Goal: Information Seeking & Learning: Learn about a topic

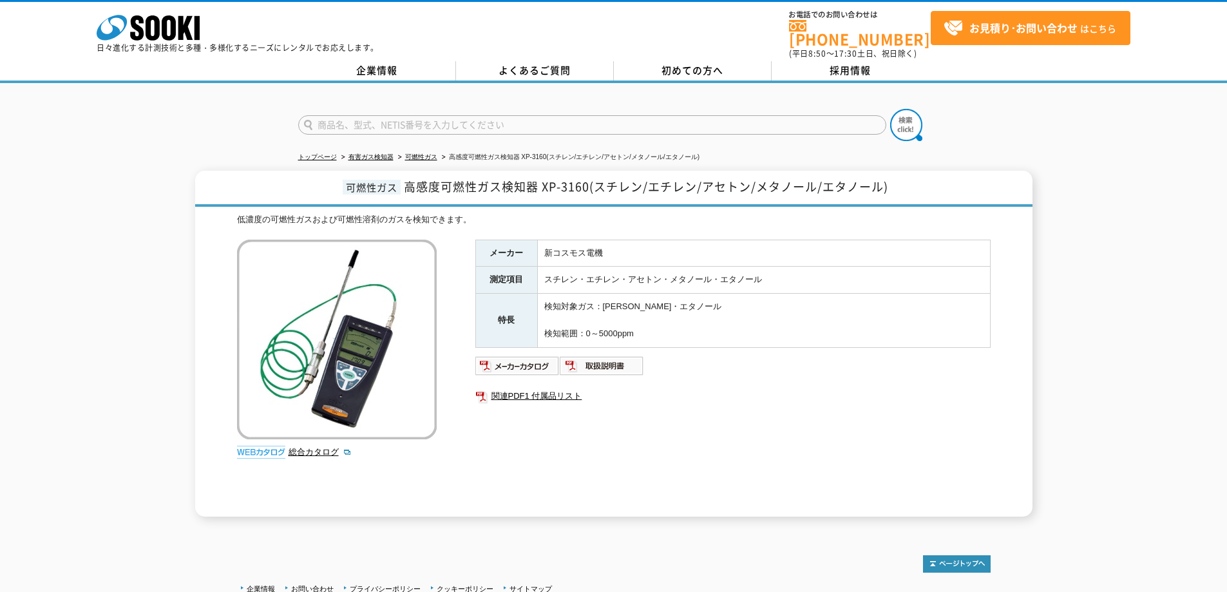
scroll to position [64, 0]
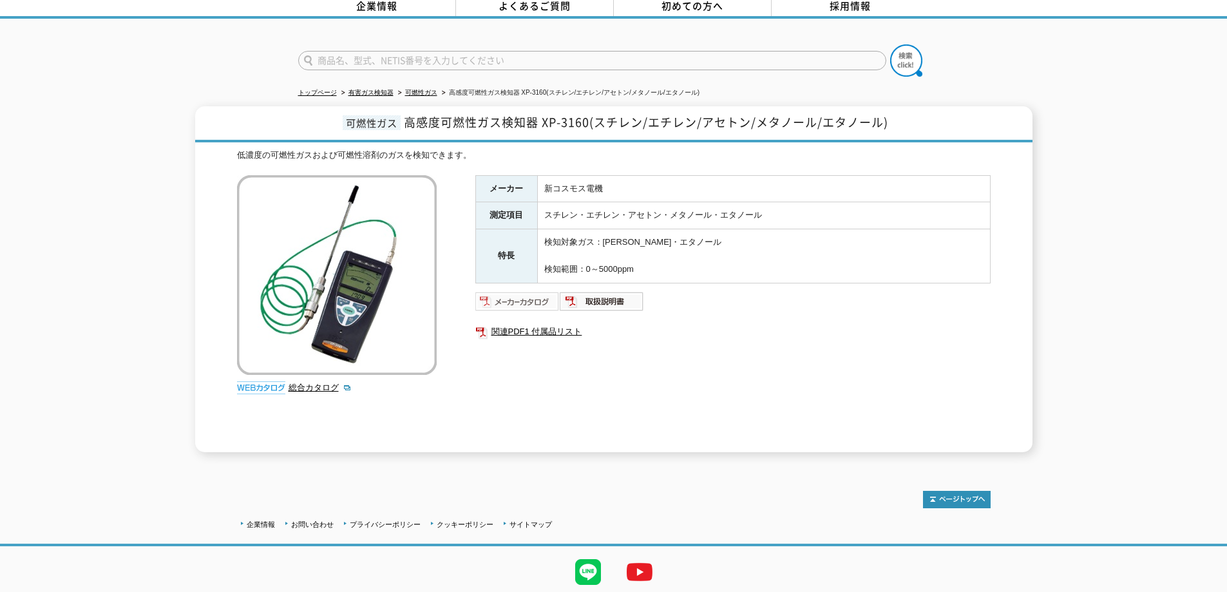
click at [530, 293] on img at bounding box center [517, 301] width 84 height 21
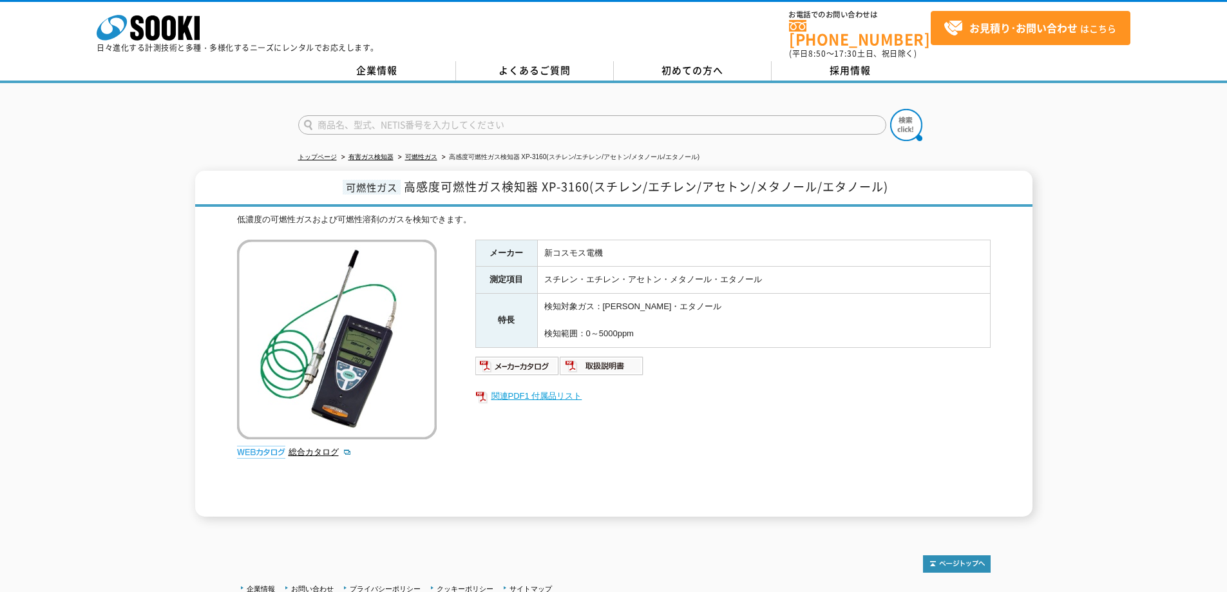
click at [547, 388] on link "関連PDF1 付属品リスト" at bounding box center [732, 396] width 515 height 17
click at [308, 447] on link "総合カタログ" at bounding box center [319, 452] width 63 height 10
click at [533, 388] on link "関連PDF1 付属品リスト" at bounding box center [732, 396] width 515 height 17
click at [373, 61] on link "企業情報" at bounding box center [377, 70] width 158 height 19
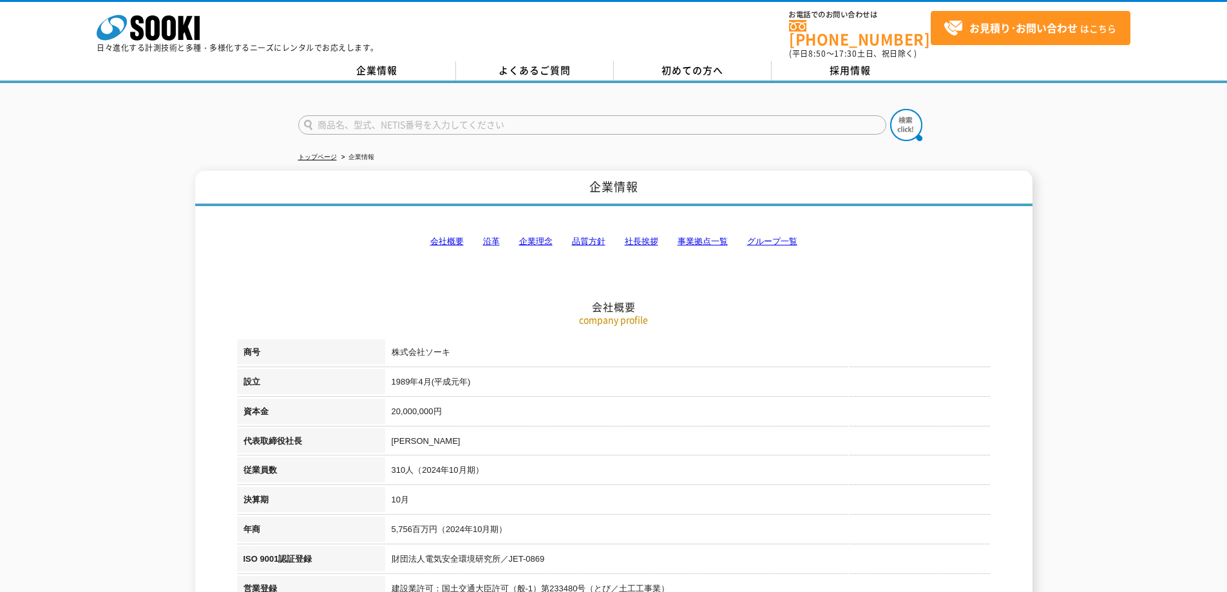
click at [710, 236] on link "事業拠点一覧" at bounding box center [702, 241] width 50 height 10
click at [762, 236] on link "グループ一覧" at bounding box center [772, 241] width 50 height 10
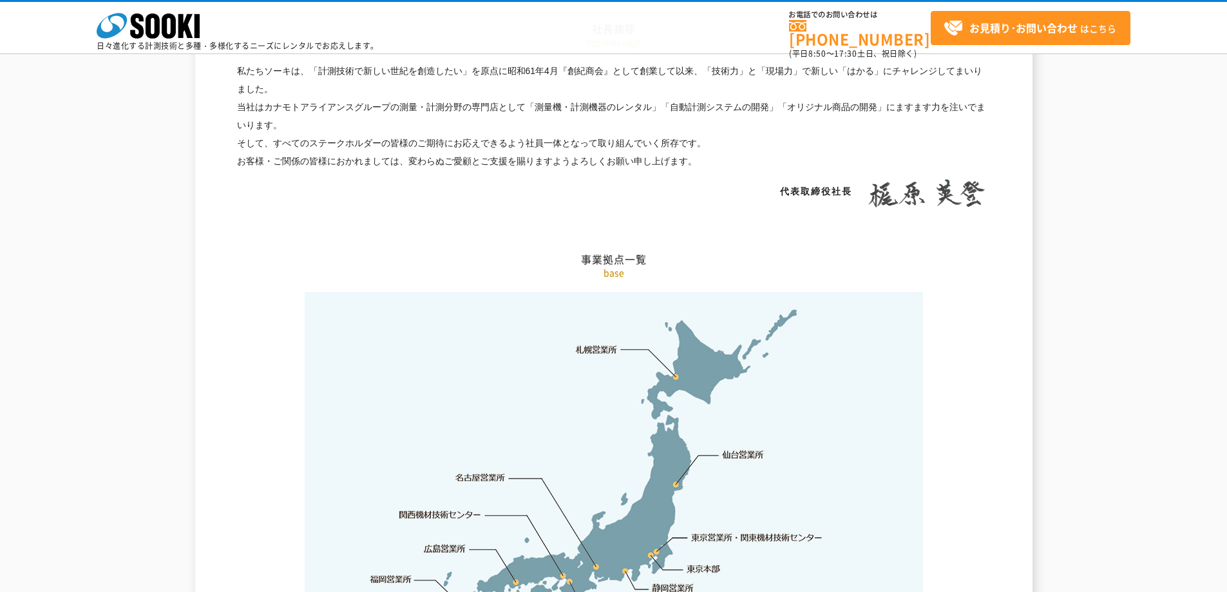
scroll to position [2433, 0]
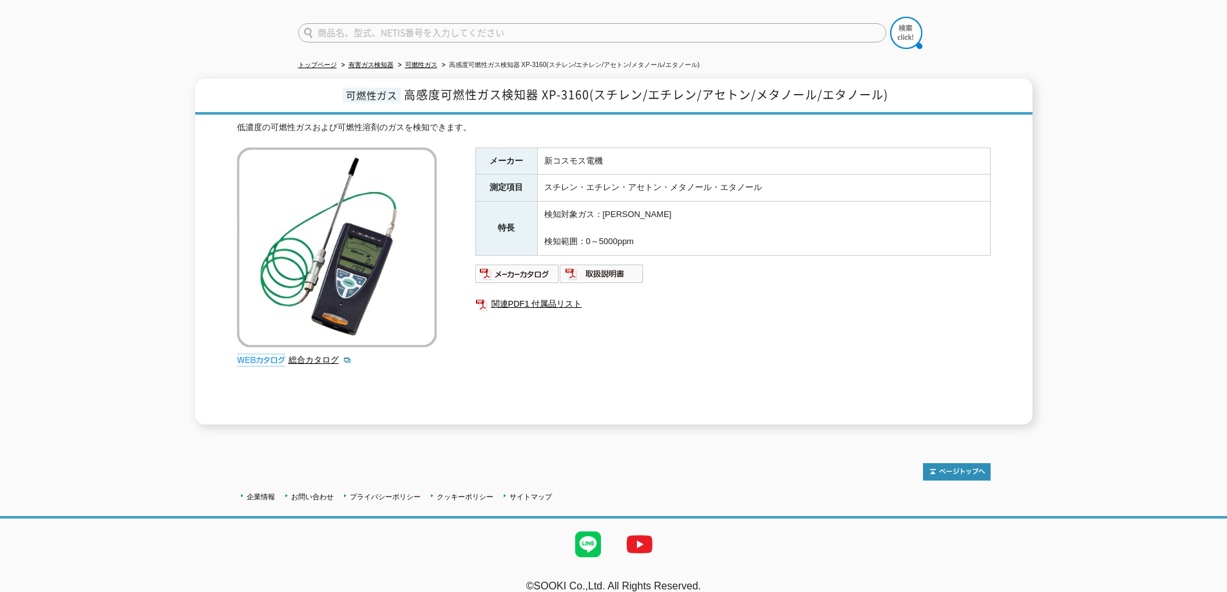
scroll to position [100, 0]
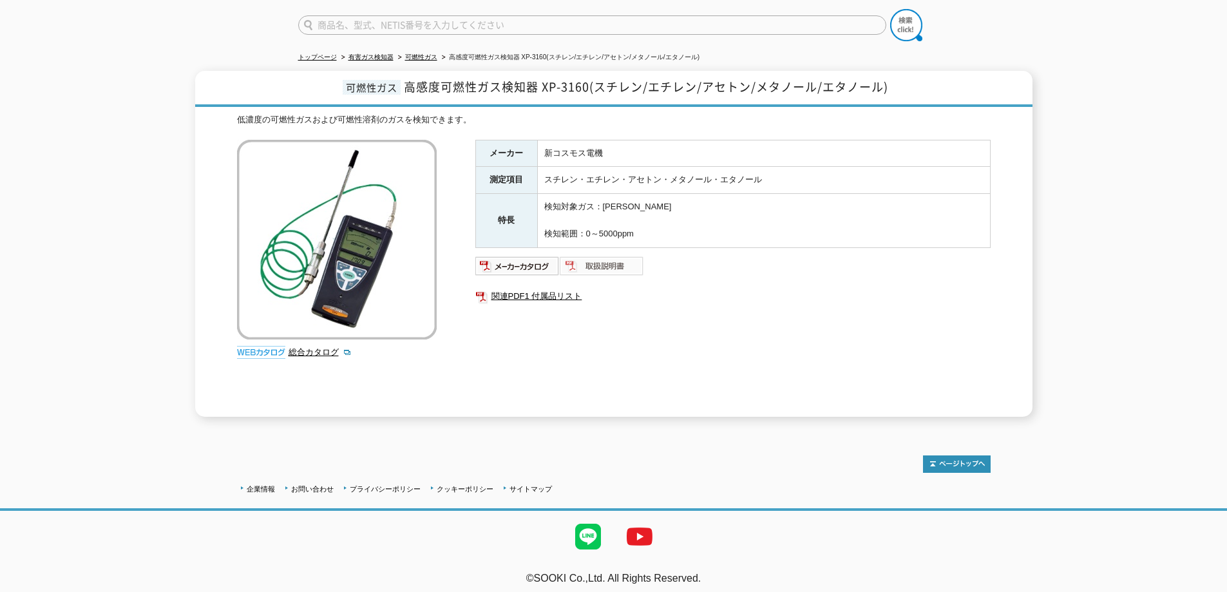
click at [583, 258] on img at bounding box center [602, 266] width 84 height 21
click at [185, 212] on div "可燃性ガス 高感度可燃性ガス検知器 XP-3160(スチレン/エチレン/アセトン/メタノール/エタノール) 低濃度の可燃性ガスおよび可燃性溶剤のガスを検知でき…" at bounding box center [613, 244] width 1227 height 346
